Goal: Find specific page/section: Find specific page/section

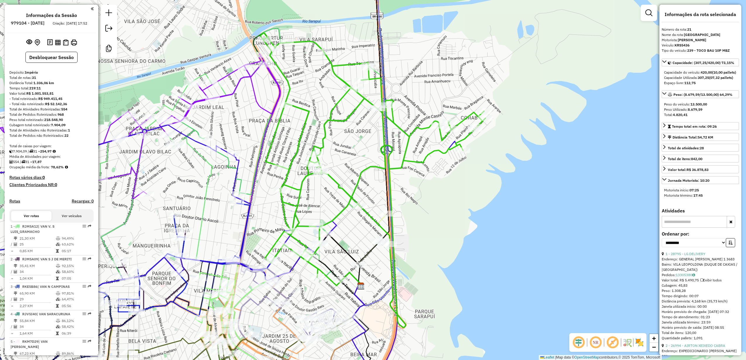
select select "**********"
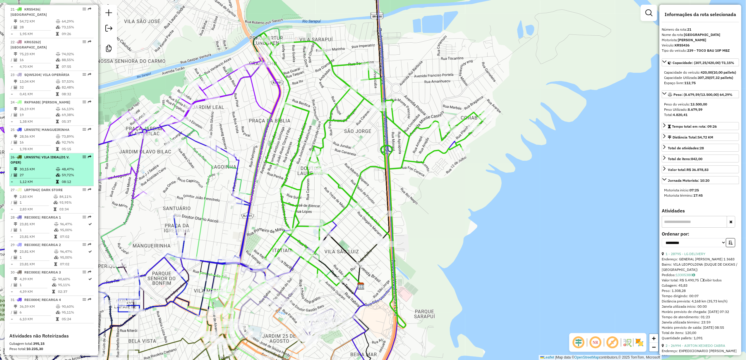
scroll to position [800, 0]
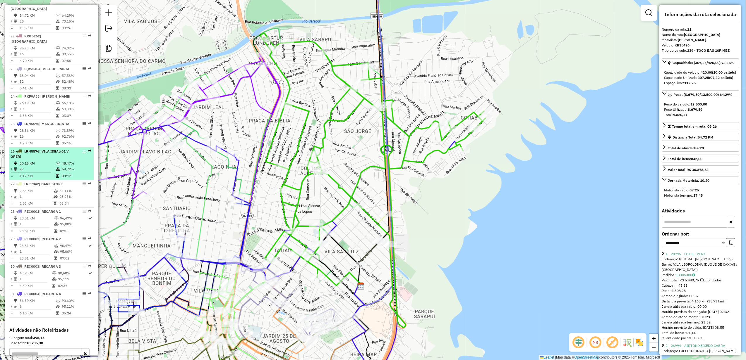
click at [50, 159] on div "26 - LRN5576 | VILA IDEAL(01 V. OPER)" at bounding box center [42, 154] width 62 height 11
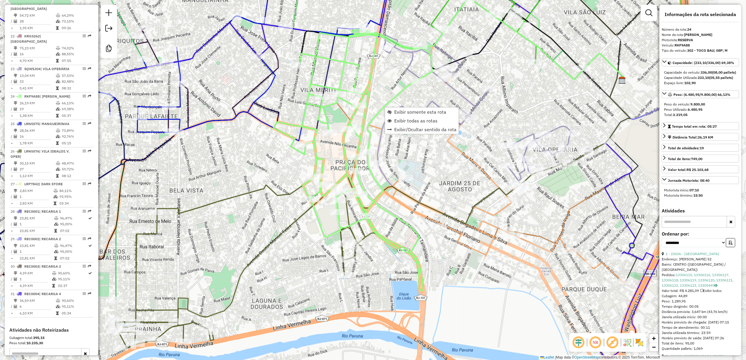
scroll to position [878, 0]
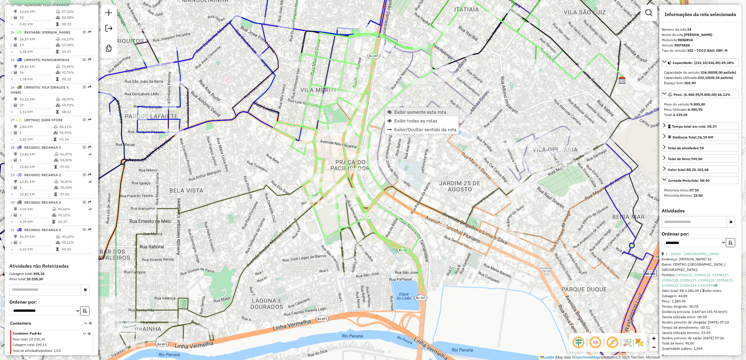
click at [395, 110] on span "Exibir somente esta rota" at bounding box center [420, 112] width 52 height 5
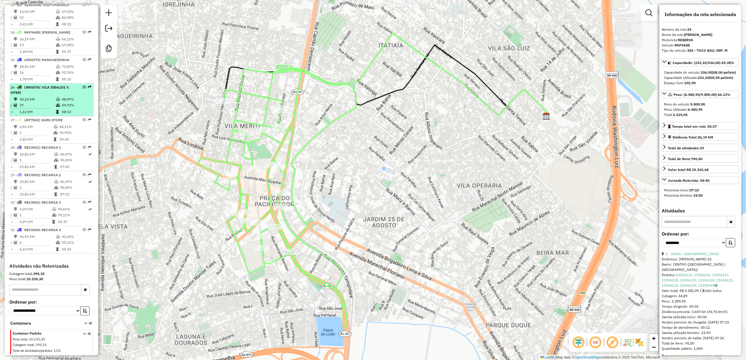
click at [47, 90] on div "26 - LRN5576 | VILA IDEAL(01 V. OPER)" at bounding box center [42, 90] width 62 height 11
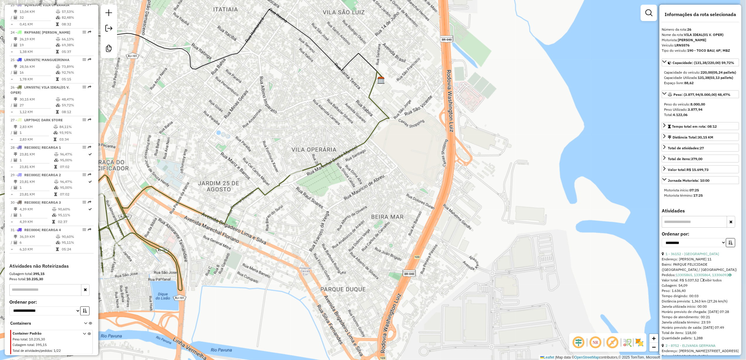
drag, startPoint x: 535, startPoint y: 235, endPoint x: 313, endPoint y: 229, distance: 222.2
click at [313, 229] on div "Janela de atendimento Grade de atendimento Capacidade Transportadoras Veículos …" at bounding box center [373, 180] width 746 height 360
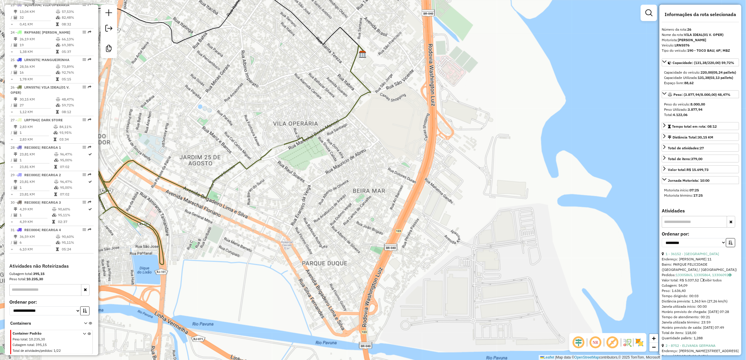
drag, startPoint x: 320, startPoint y: 219, endPoint x: 303, endPoint y: 198, distance: 26.4
click at [303, 198] on div "Janela de atendimento Grade de atendimento Capacidade Transportadoras Veículos …" at bounding box center [373, 180] width 746 height 360
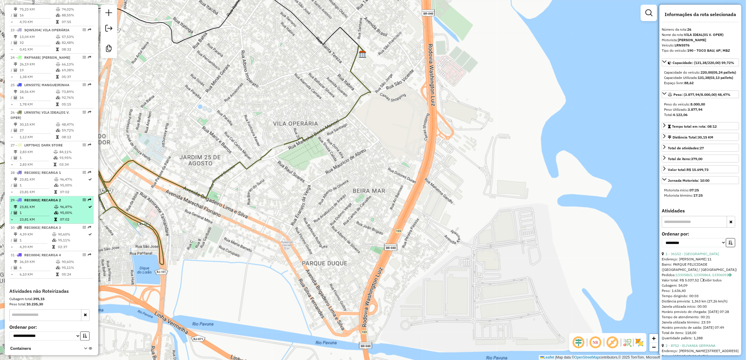
scroll to position [800, 0]
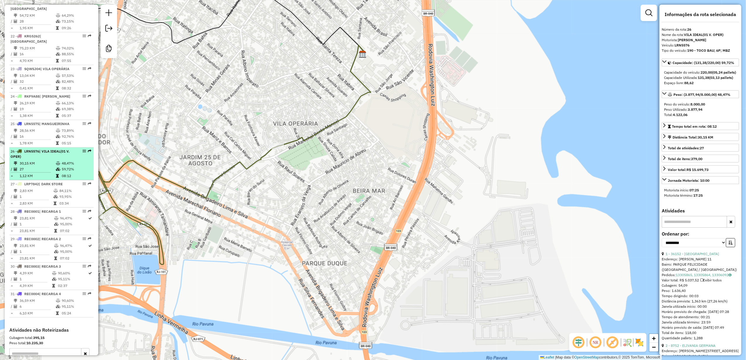
click at [53, 172] on td "27" at bounding box center [37, 169] width 36 height 6
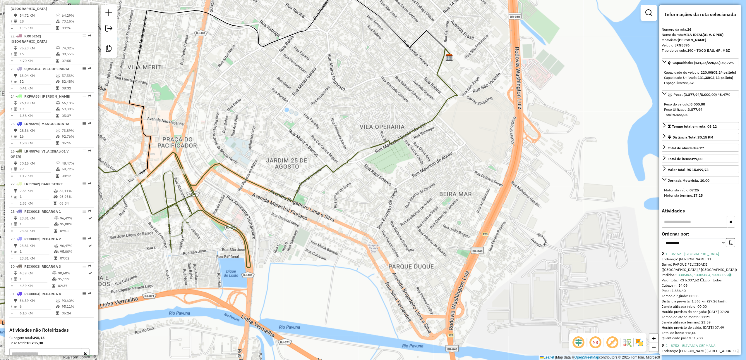
drag, startPoint x: 510, startPoint y: 222, endPoint x: 398, endPoint y: 211, distance: 112.3
click at [398, 211] on div "Janela de atendimento Grade de atendimento Capacidade Transportadoras Veículos …" at bounding box center [373, 180] width 746 height 360
